Goal: Task Accomplishment & Management: Complete application form

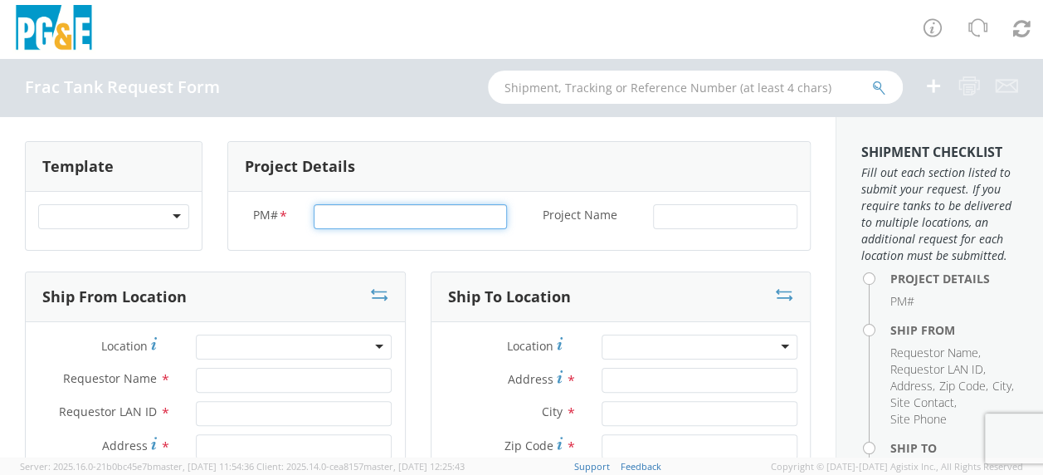
click at [332, 218] on input "PM# *" at bounding box center [410, 216] width 193 height 25
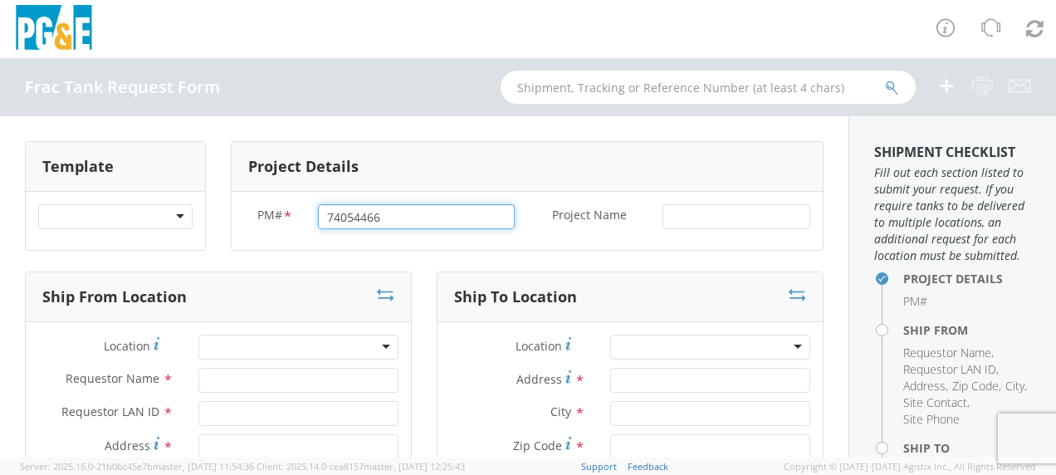
type input "74054466"
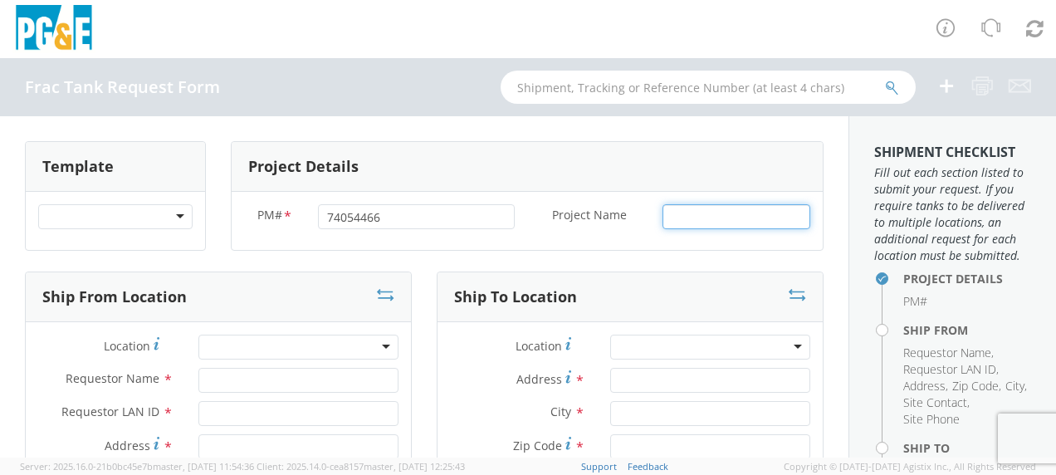
click at [669, 212] on input "Project Name *" at bounding box center [736, 216] width 148 height 25
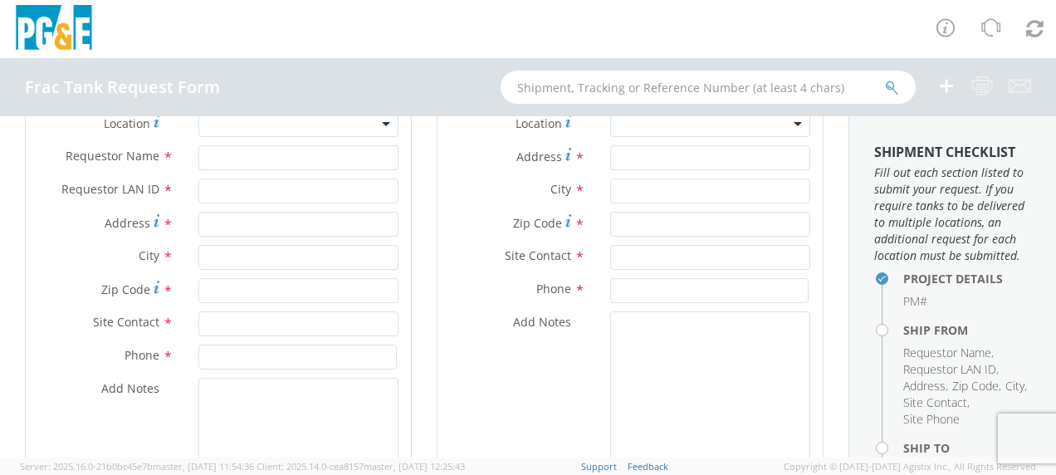
scroll to position [249, 0]
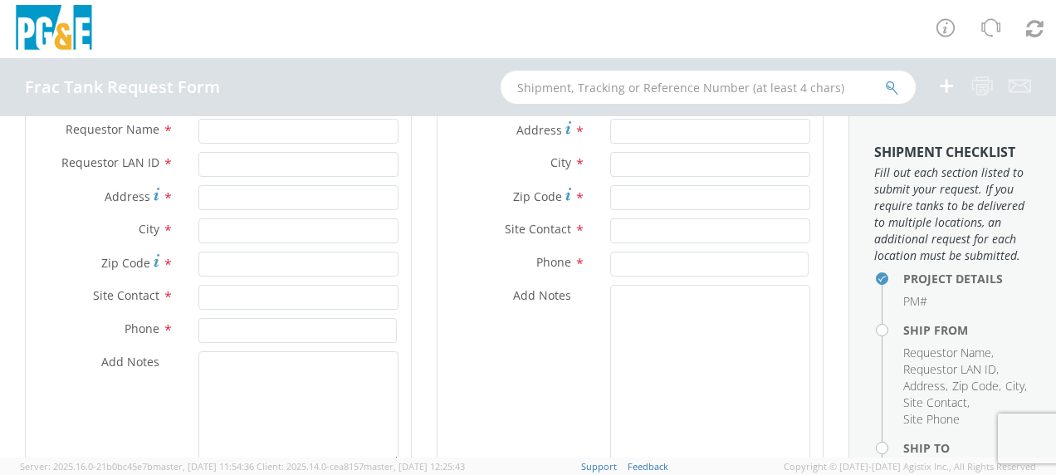
type input "[GEOGRAPHIC_DATA]"
click at [209, 134] on input "Requestor Name *" at bounding box center [298, 131] width 200 height 25
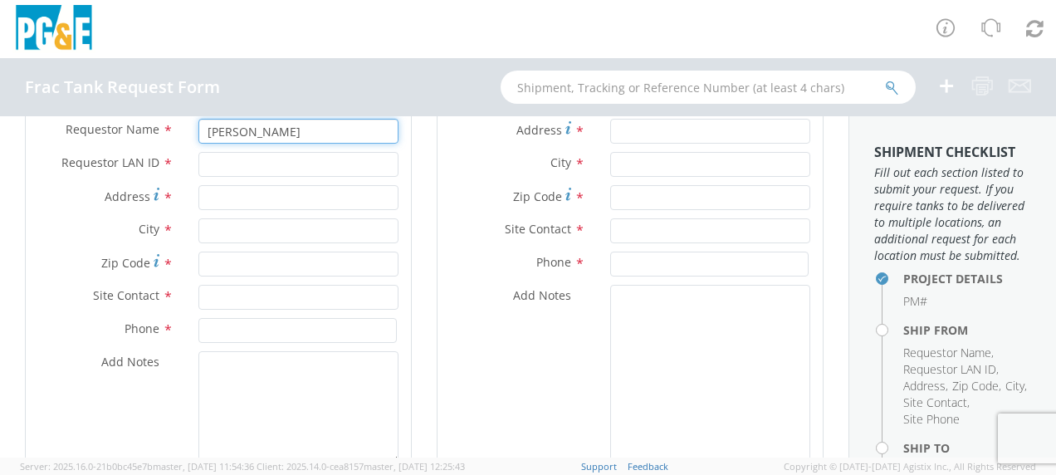
type input "[PERSON_NAME]"
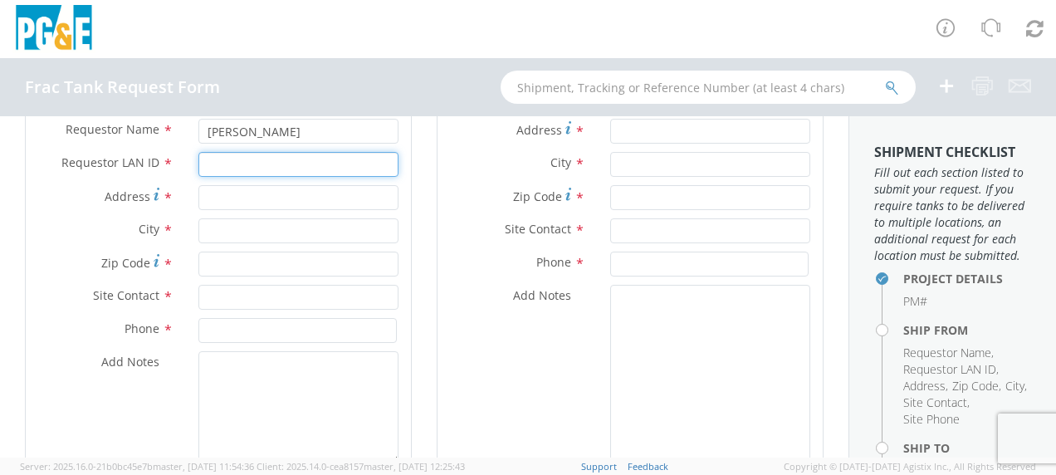
click at [217, 161] on input "Requestor LAN ID *" at bounding box center [298, 164] width 200 height 25
type input "tahj"
click at [213, 194] on input "Address *" at bounding box center [298, 197] width 200 height 25
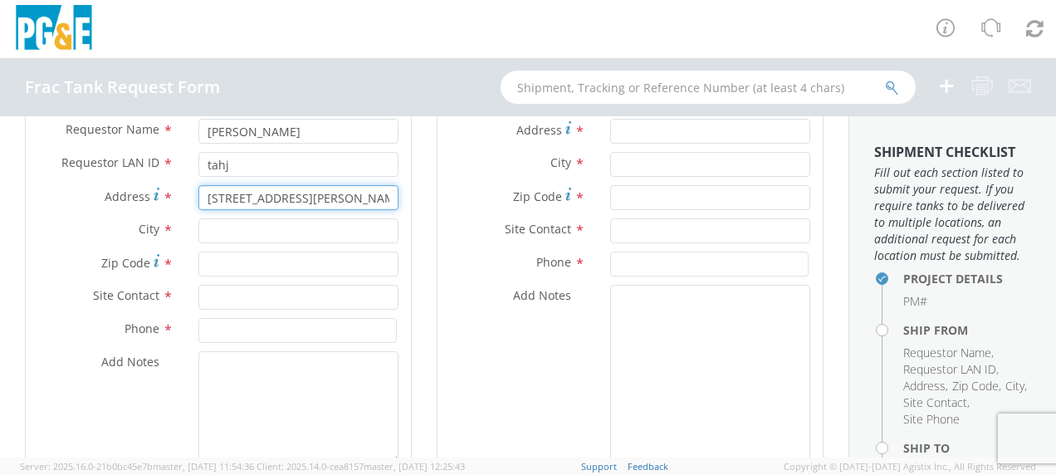
type input "[STREET_ADDRESS][PERSON_NAME]"
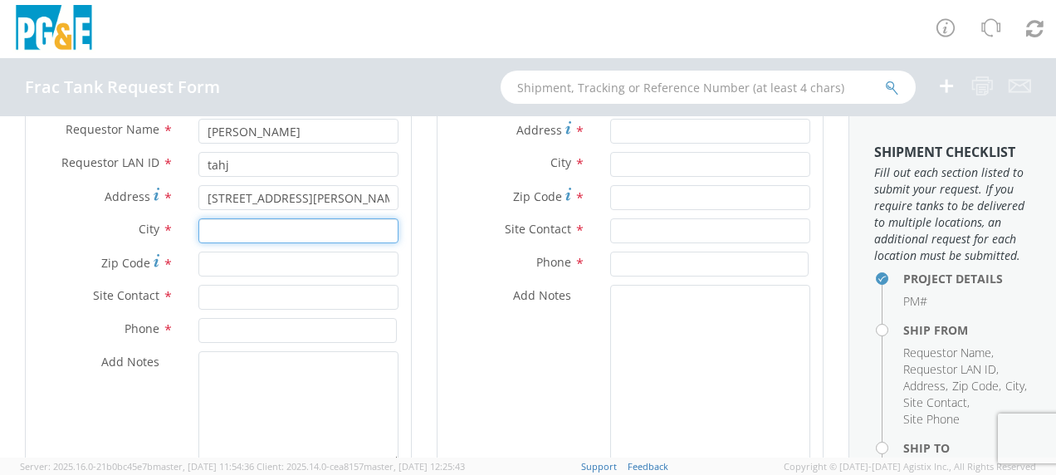
click at [225, 224] on input "text" at bounding box center [298, 230] width 200 height 25
type input "Gustine"
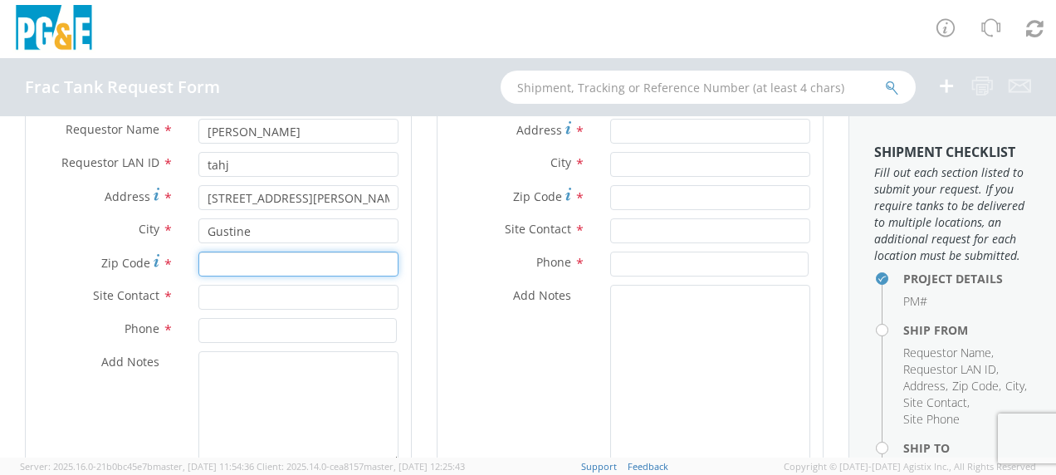
click at [221, 266] on input "Zip Code *" at bounding box center [298, 263] width 200 height 25
type input "95332"
click at [211, 292] on input "text" at bounding box center [298, 297] width 200 height 25
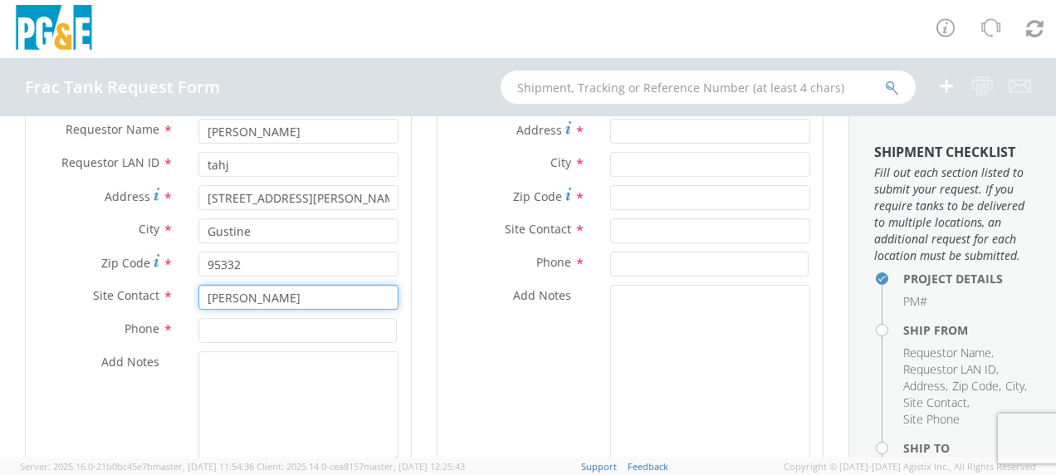
type input "[PERSON_NAME]"
click at [209, 334] on input at bounding box center [297, 330] width 198 height 25
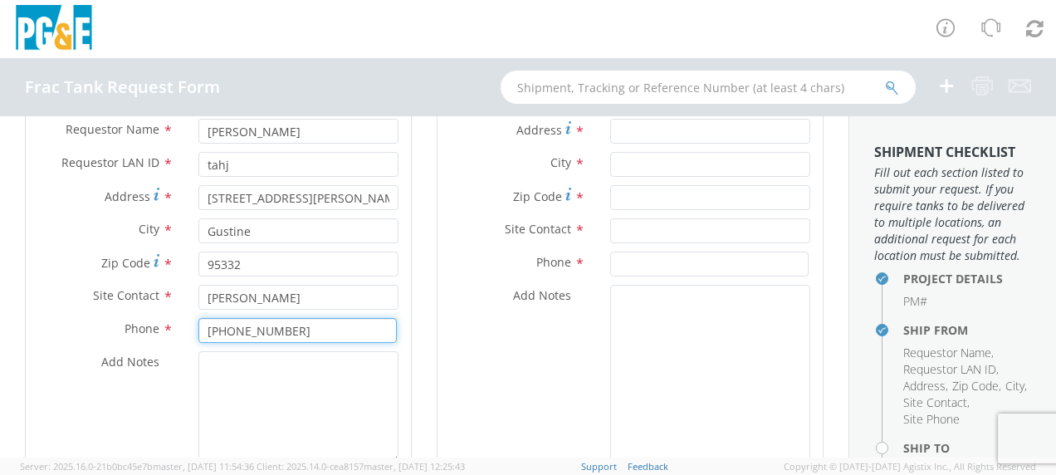
scroll to position [166, 0]
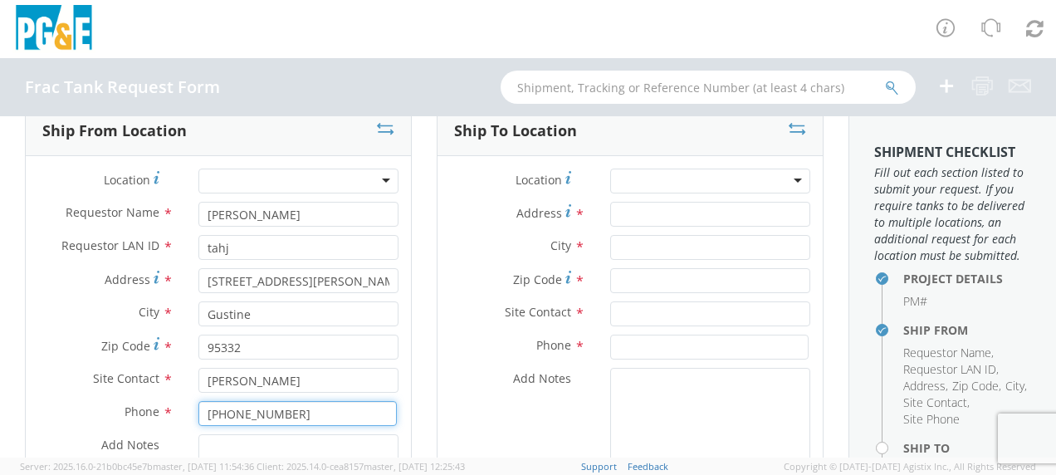
type input "[PHONE_NUMBER]"
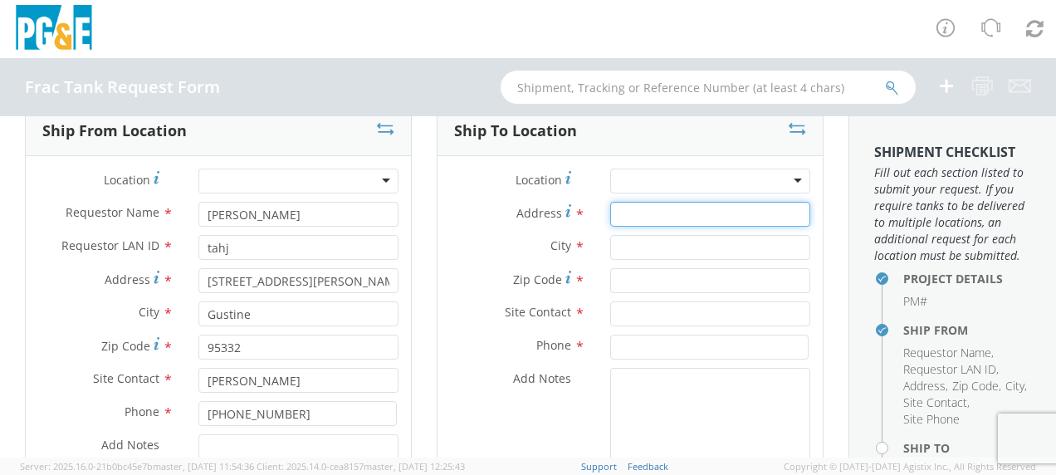
click at [627, 211] on input "Address *" at bounding box center [710, 214] width 200 height 25
type input "[STREET_ADDRESS]"
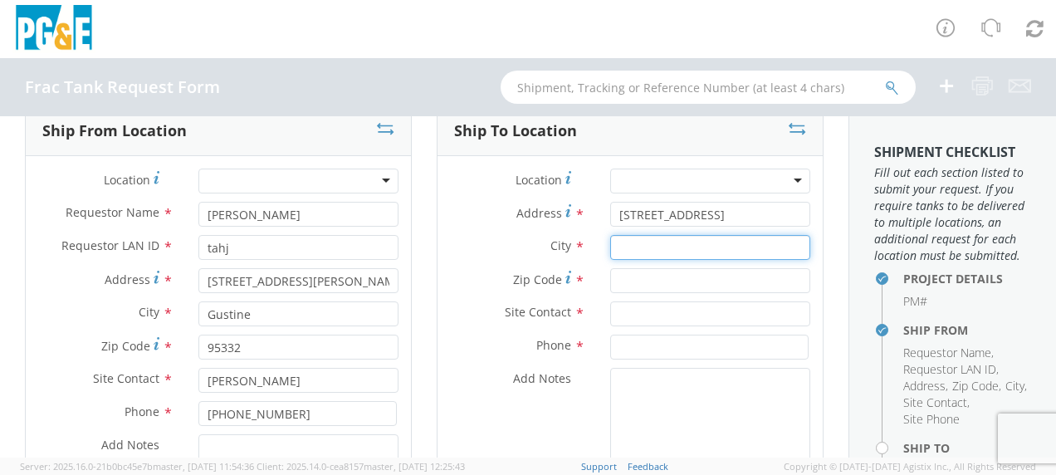
click at [622, 249] on input "text" at bounding box center [710, 247] width 200 height 25
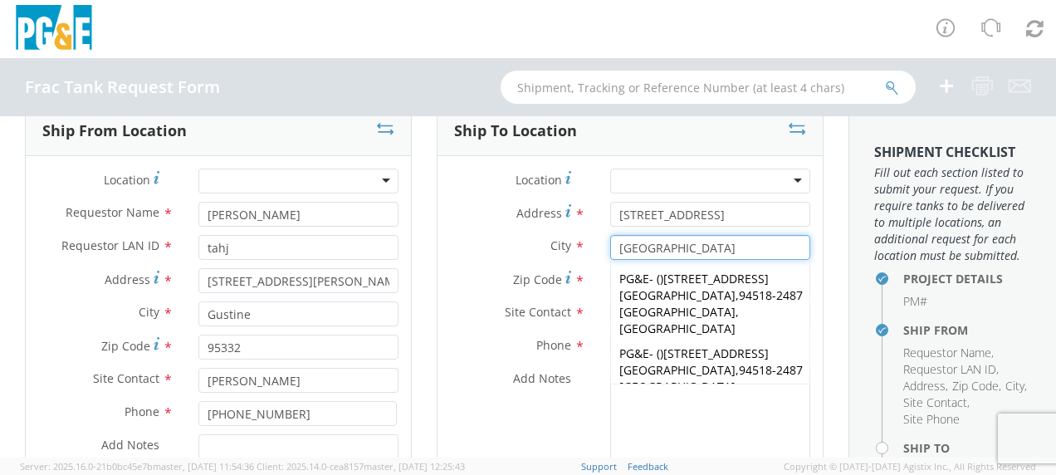
type input "[GEOGRAPHIC_DATA]"
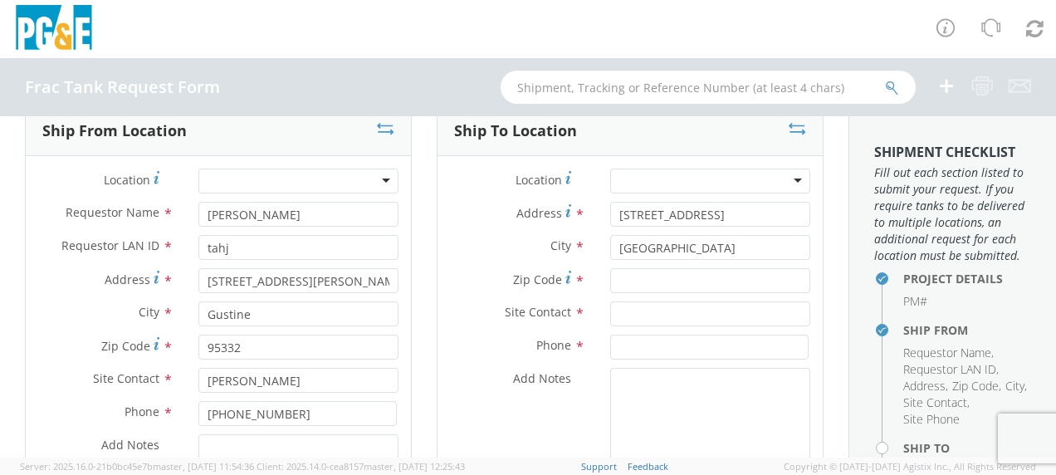
click at [574, 287] on span "*" at bounding box center [579, 280] width 11 height 18
click at [610, 287] on input "Zip Code *" at bounding box center [710, 280] width 200 height 25
type input "94520"
click at [621, 318] on input "text" at bounding box center [710, 313] width 200 height 25
type input "[PERSON_NAME]"
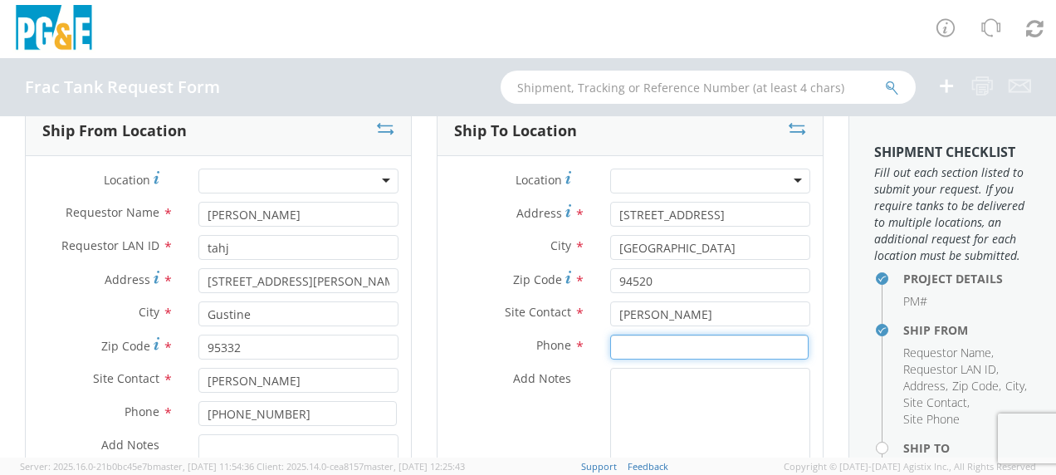
click at [625, 341] on input at bounding box center [709, 346] width 198 height 25
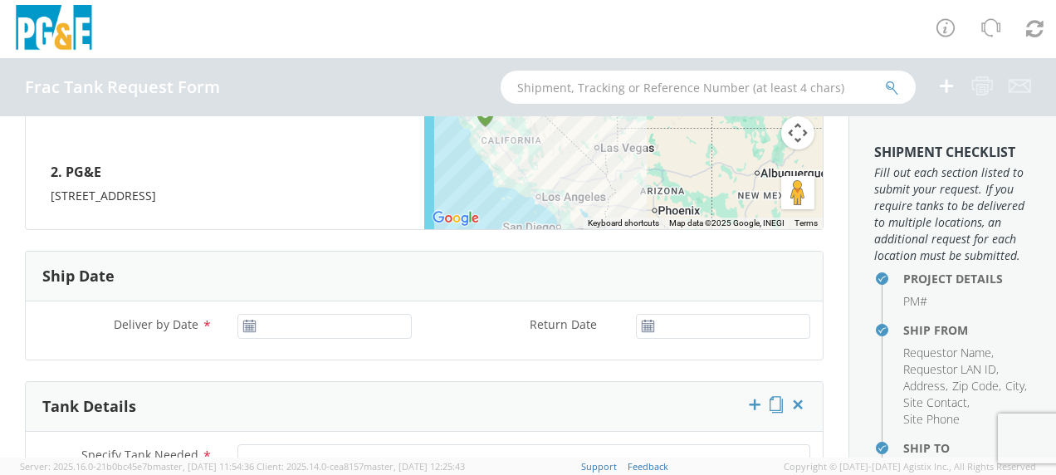
scroll to position [830, 0]
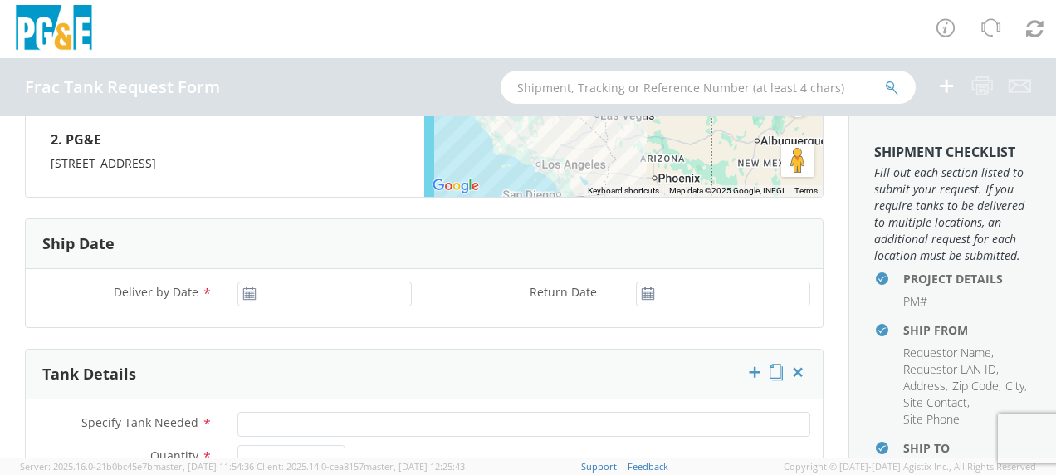
type input "[PHONE_NUMBER]"
click at [322, 286] on input "[DATE]" at bounding box center [324, 293] width 174 height 25
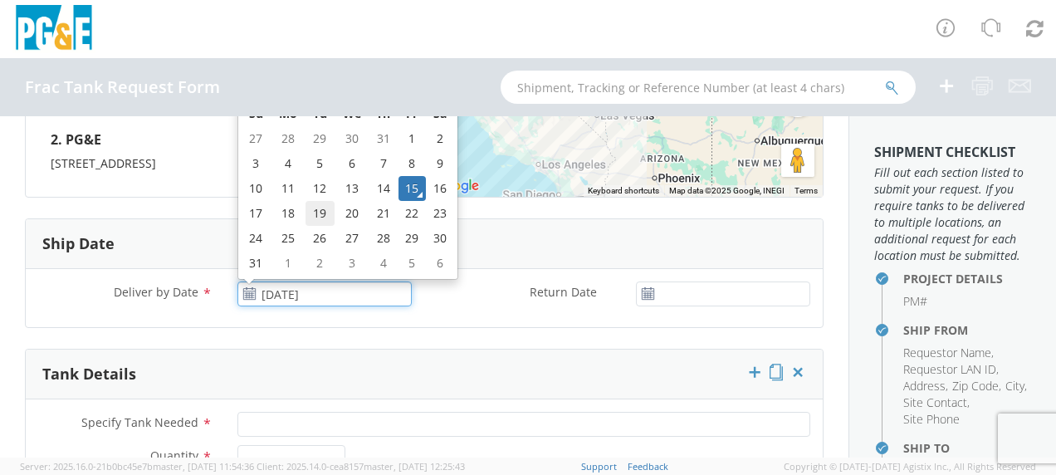
click at [317, 212] on td "19" at bounding box center [319, 213] width 29 height 25
type input "[DATE]"
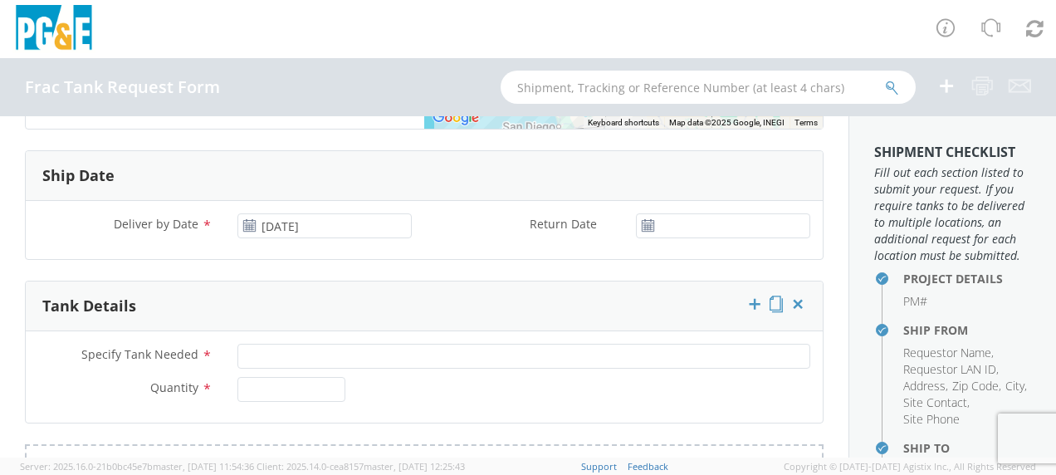
scroll to position [996, 0]
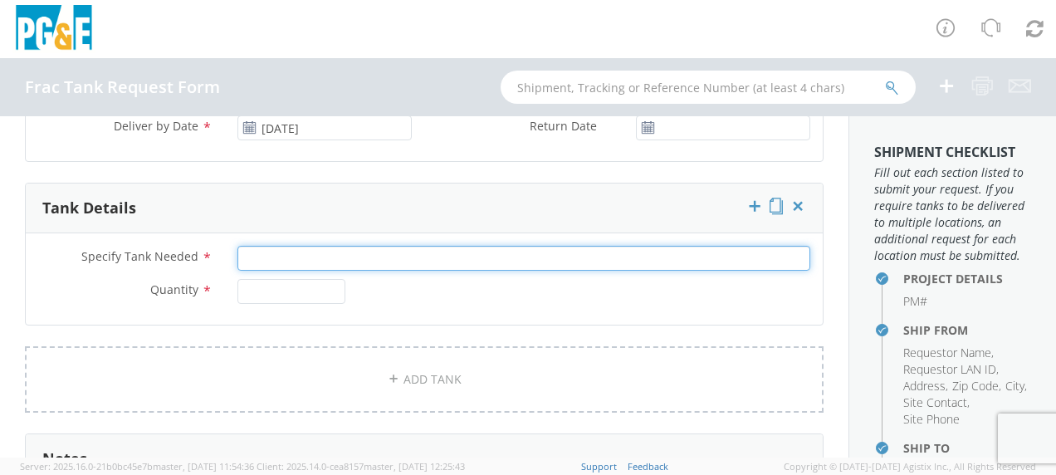
click at [295, 249] on input "Specify Tank Needed *" at bounding box center [523, 258] width 573 height 25
type input "10K Single Wall"
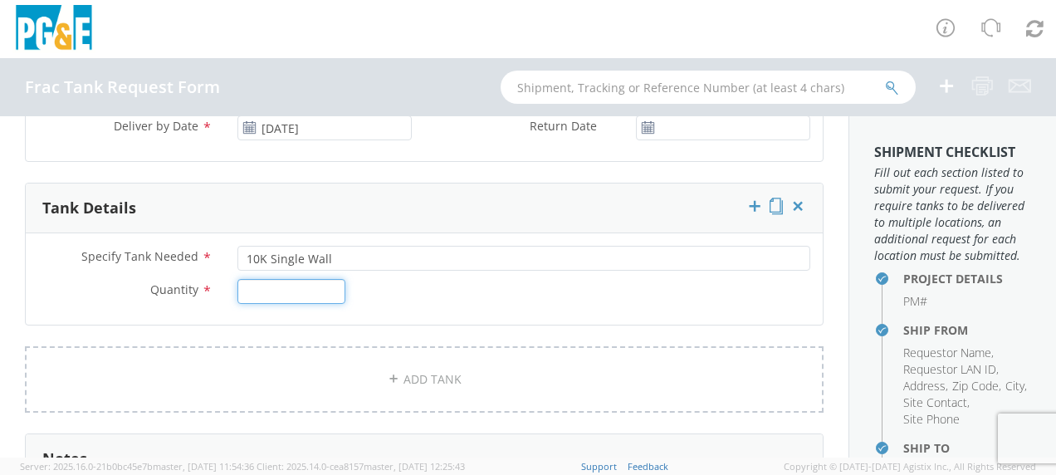
click at [280, 286] on input "Quantity *" at bounding box center [291, 291] width 108 height 25
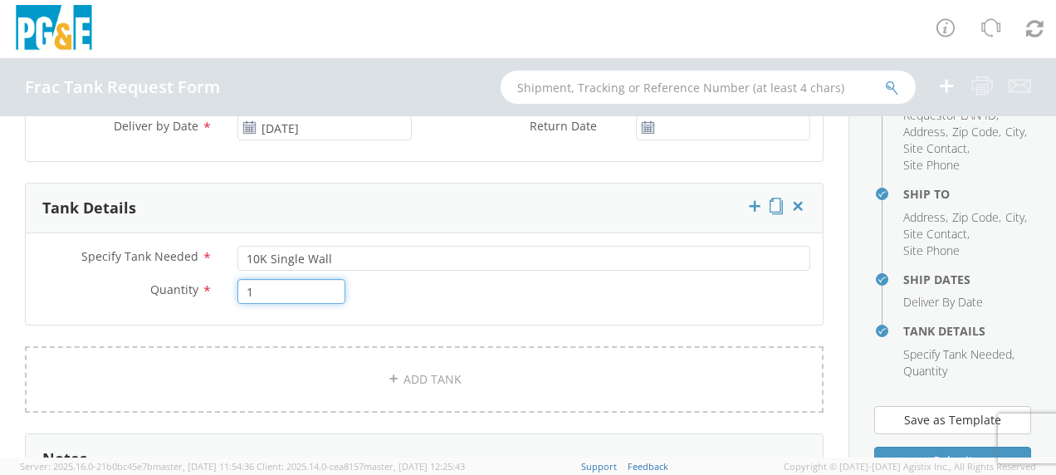
scroll to position [332, 0]
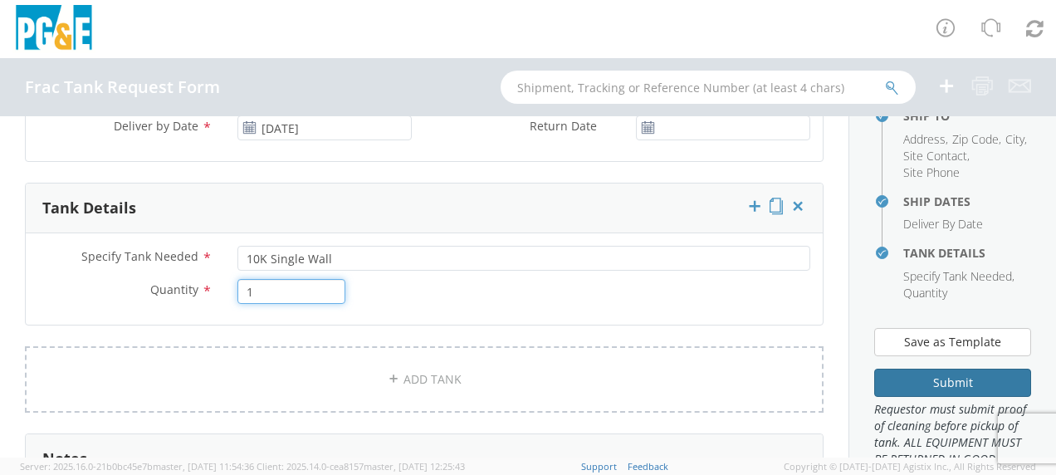
type input "1"
click at [921, 397] on button "Submit" at bounding box center [952, 383] width 157 height 28
